Goal: Find specific page/section: Find specific page/section

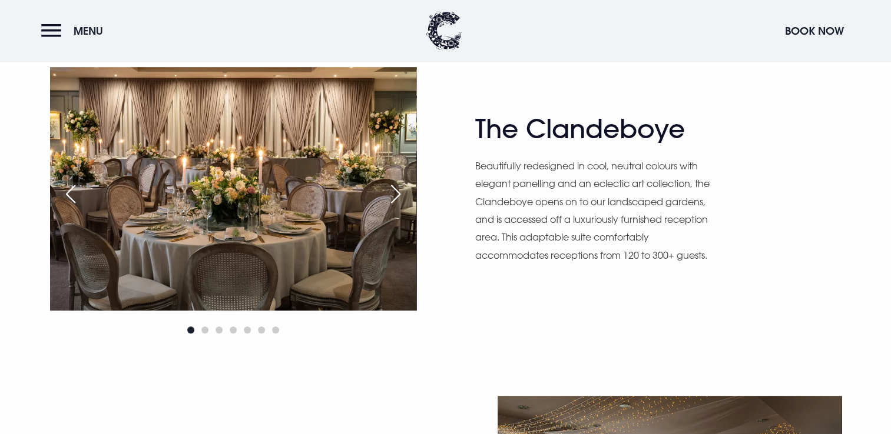
scroll to position [706, 0]
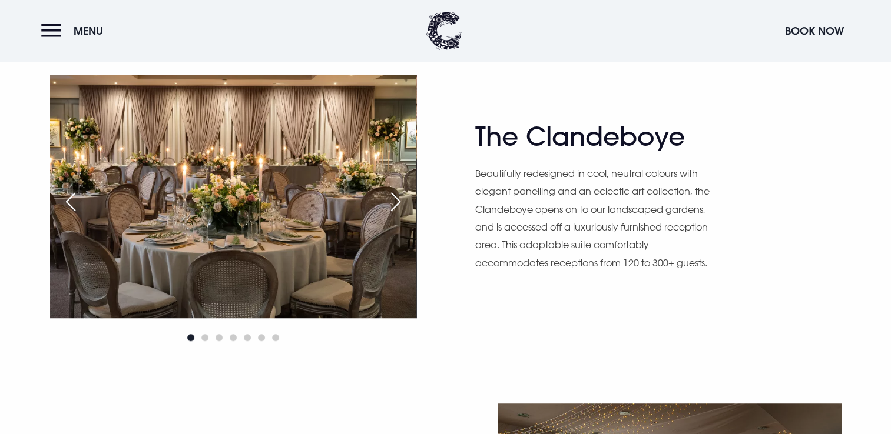
click at [395, 201] on div "Next slide" at bounding box center [395, 202] width 29 height 26
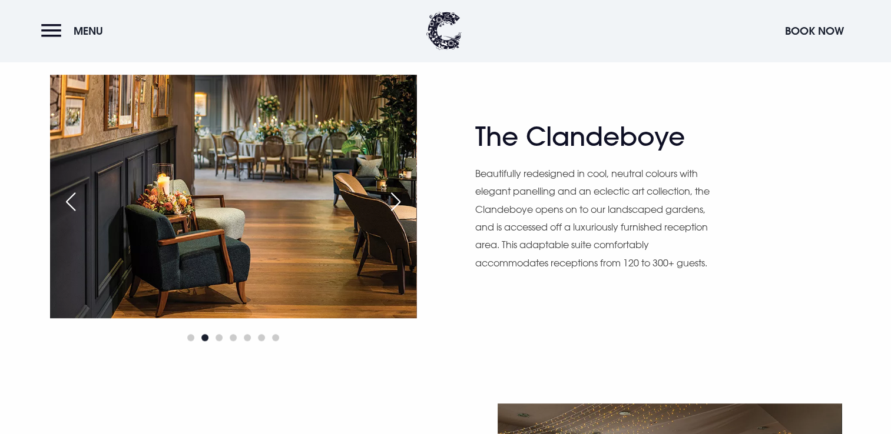
click at [394, 201] on div "Next slide" at bounding box center [395, 202] width 29 height 26
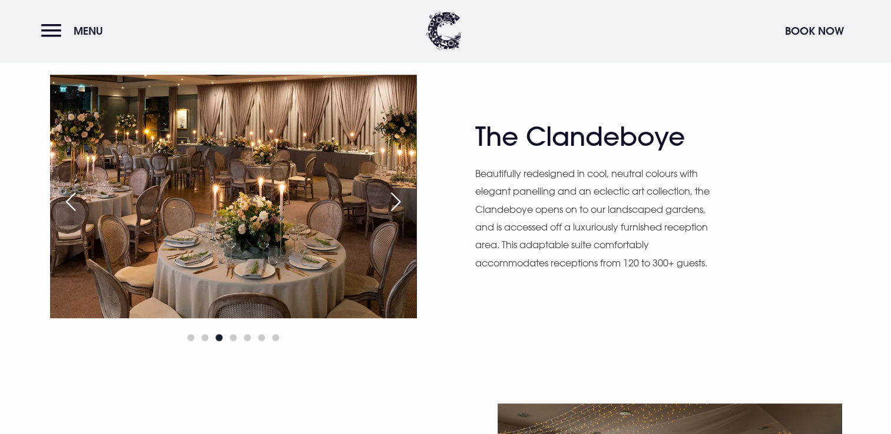
click at [394, 201] on div "Next slide" at bounding box center [395, 202] width 29 height 26
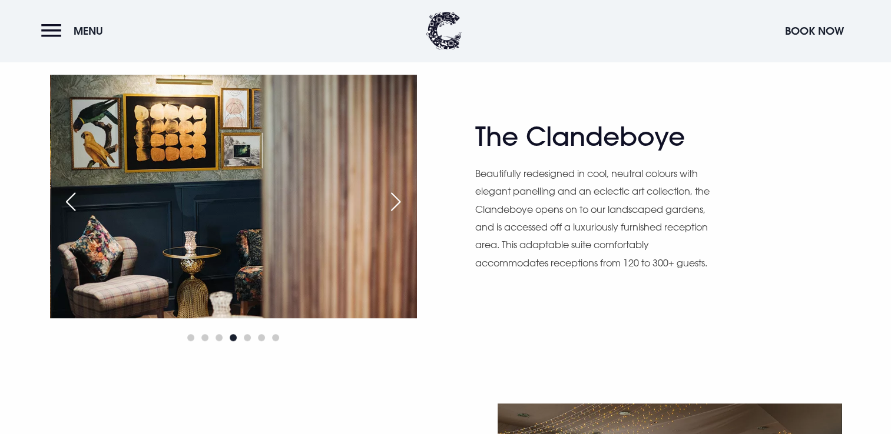
click at [71, 201] on div "Previous slide" at bounding box center [70, 202] width 29 height 26
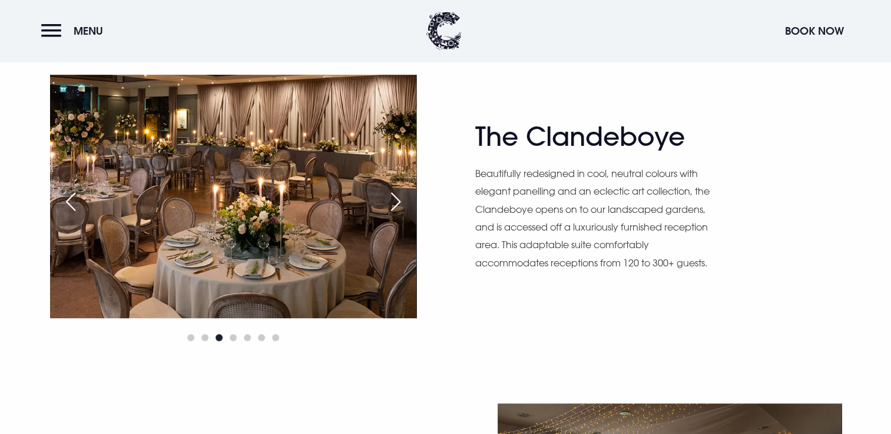
click at [402, 204] on div "Next slide" at bounding box center [395, 202] width 29 height 26
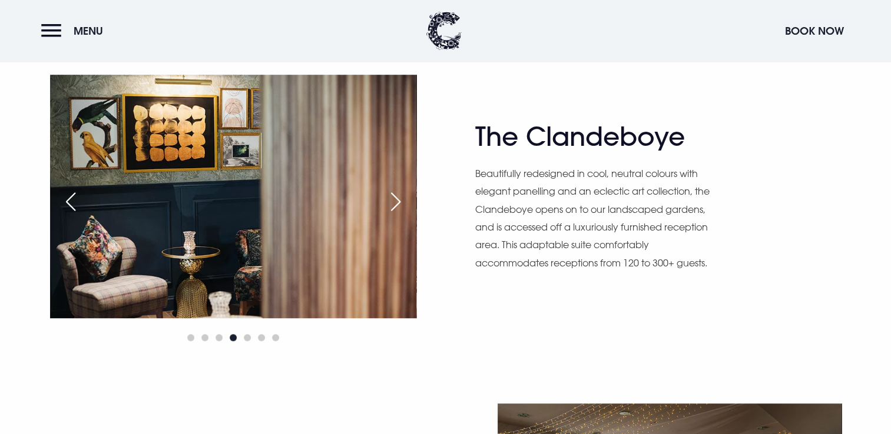
click at [402, 204] on div "Next slide" at bounding box center [395, 202] width 29 height 26
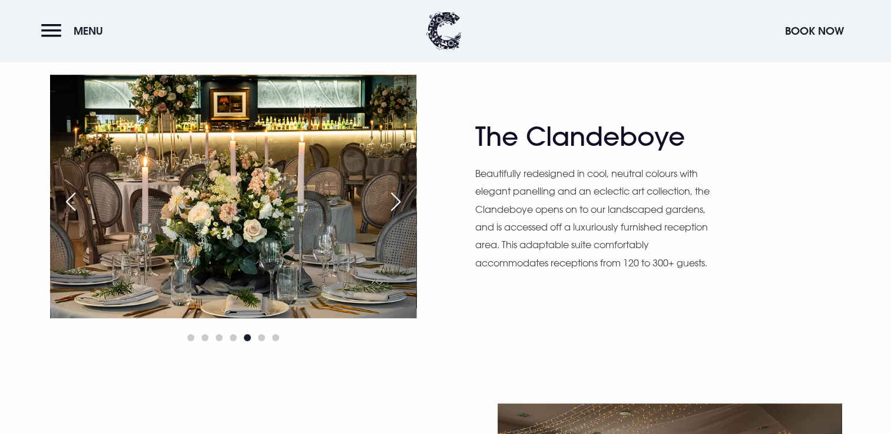
click at [396, 201] on div "Next slide" at bounding box center [395, 202] width 29 height 26
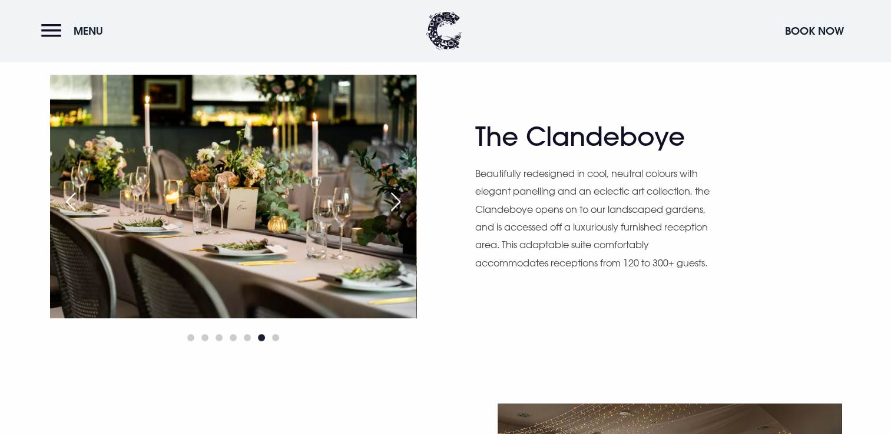
click at [403, 201] on div "Next slide" at bounding box center [395, 202] width 29 height 26
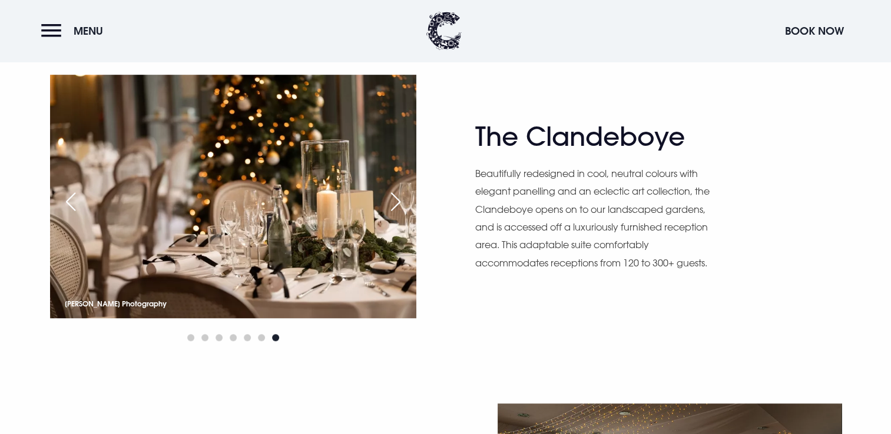
click at [405, 201] on div "Next slide" at bounding box center [395, 202] width 29 height 26
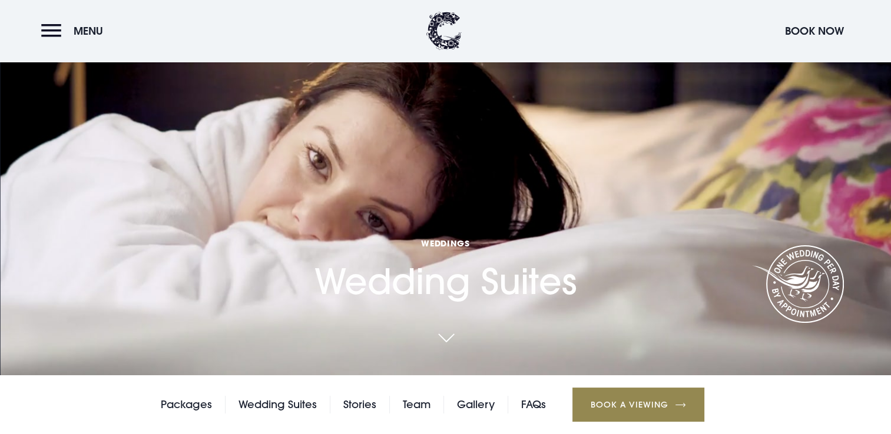
scroll to position [0, 0]
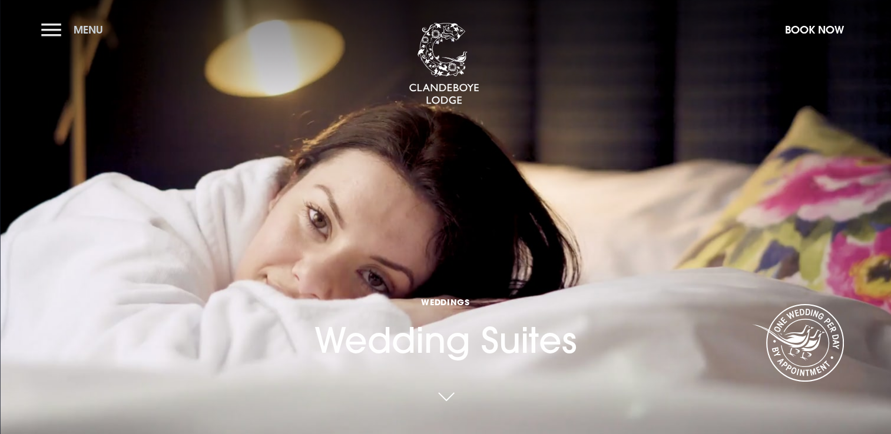
click at [60, 25] on button "Menu" at bounding box center [75, 29] width 68 height 25
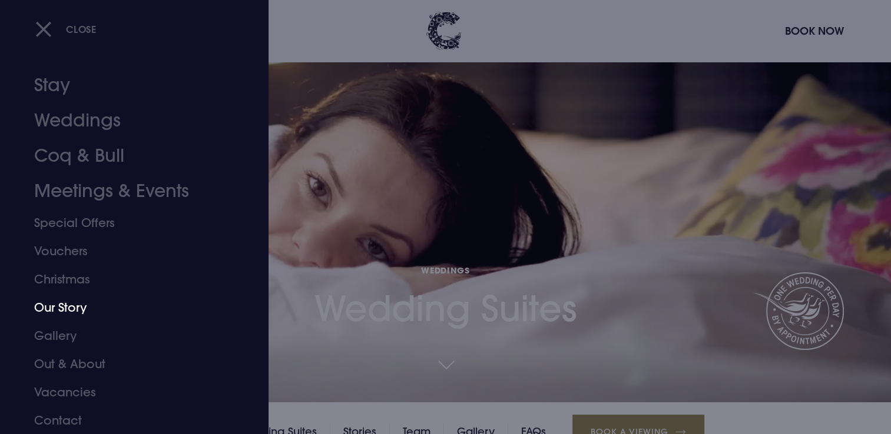
scroll to position [59, 0]
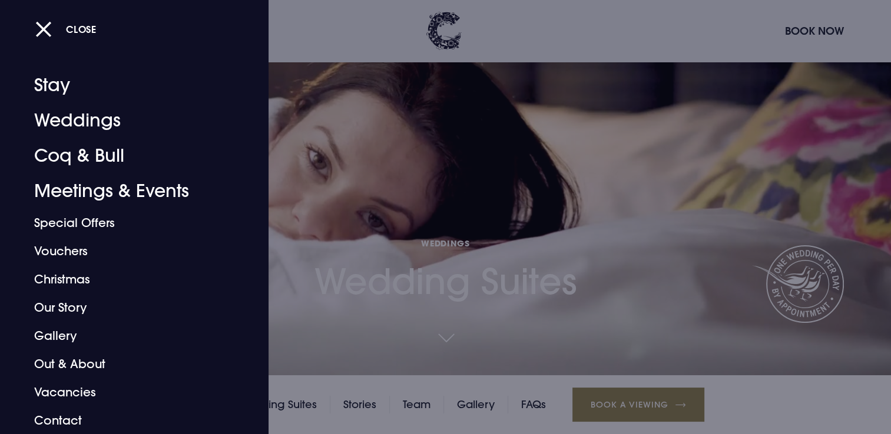
click at [454, 338] on div at bounding box center [445, 217] width 891 height 434
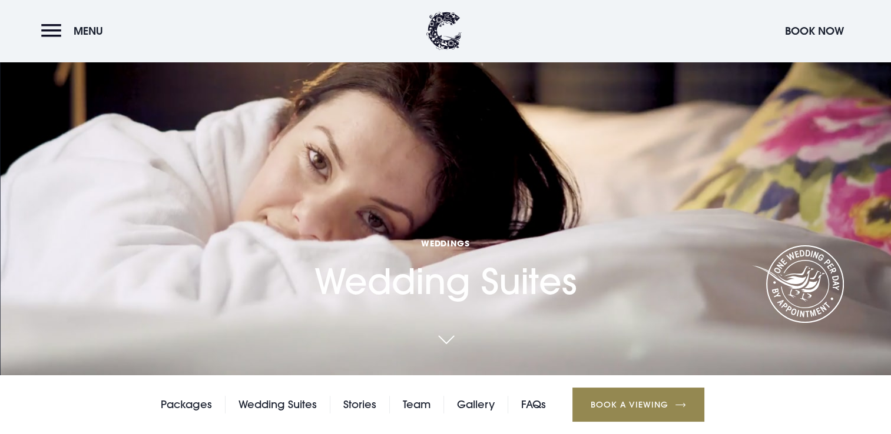
click at [446, 344] on link at bounding box center [445, 341] width 27 height 26
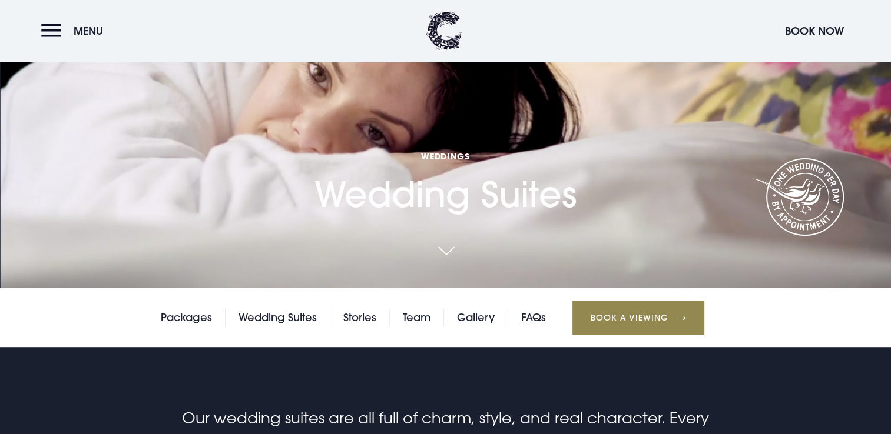
scroll to position [118, 0]
